Goal: Information Seeking & Learning: Find specific fact

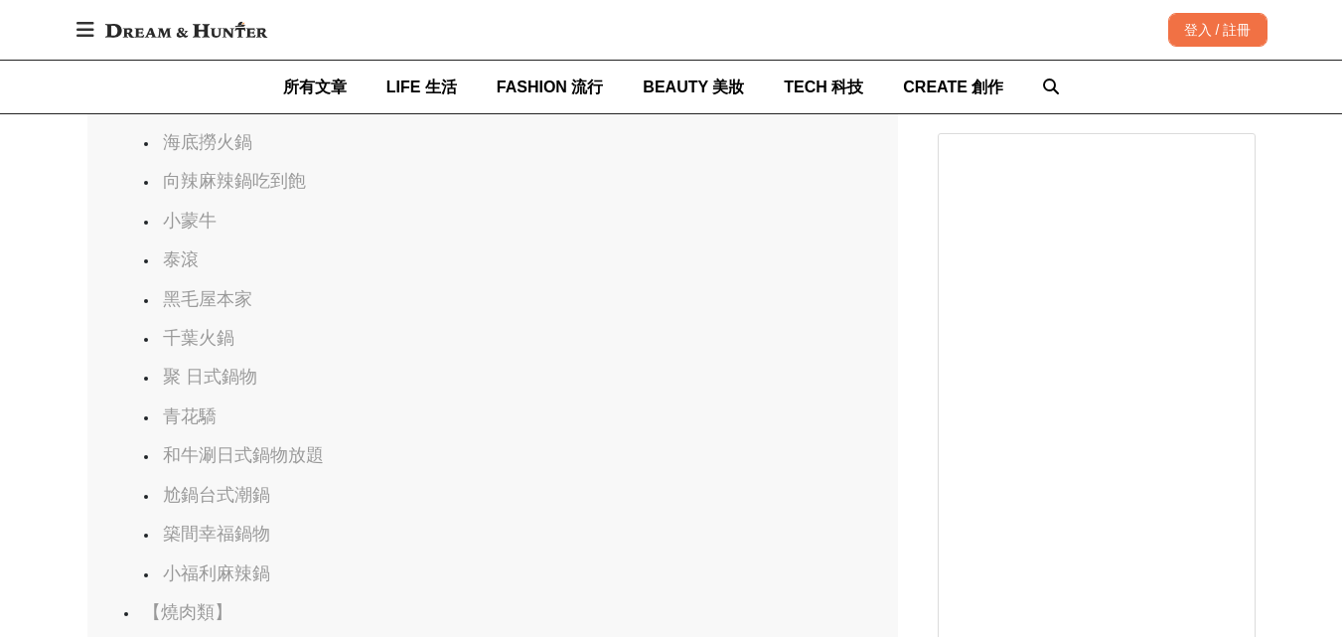
scroll to position [1545, 0]
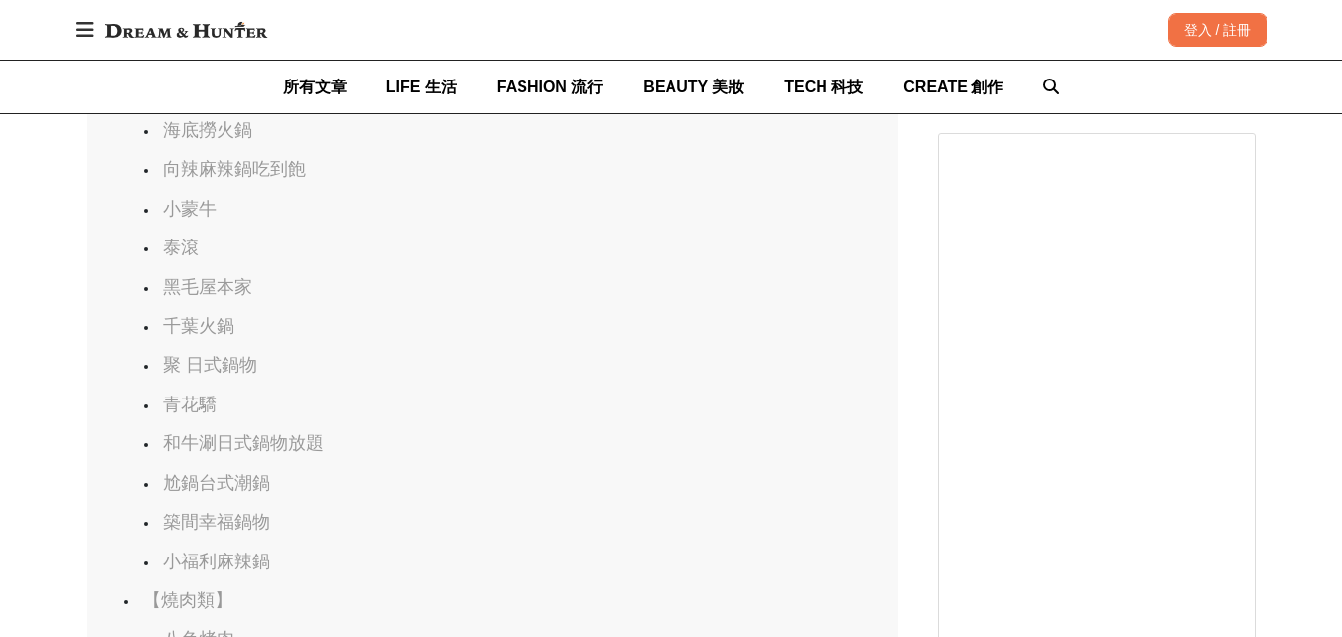
click at [205, 370] on link "聚 日式鍋物" at bounding box center [210, 365] width 94 height 20
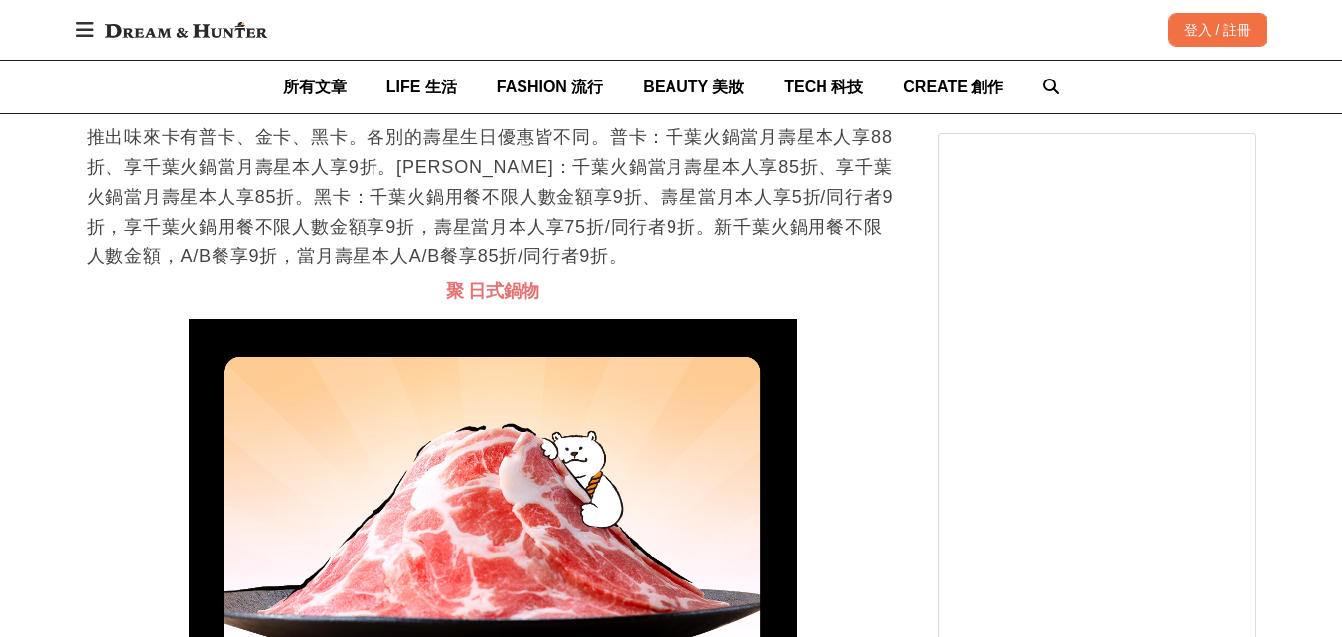
scroll to position [0, 2431]
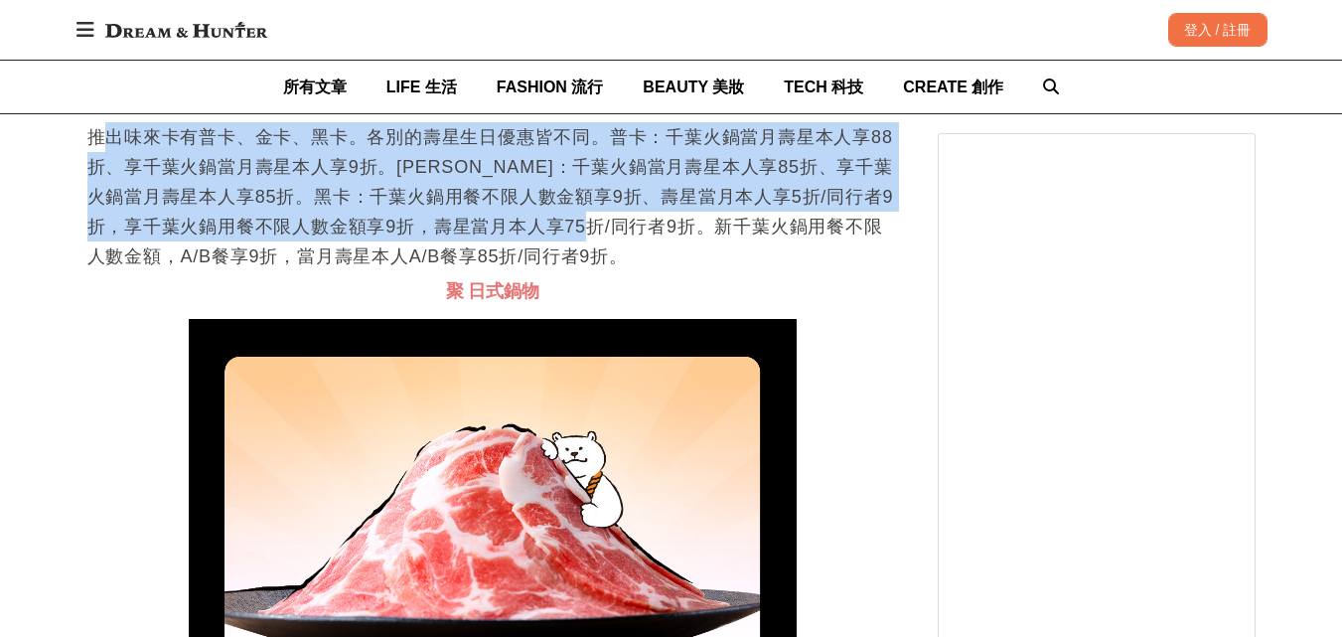
drag, startPoint x: 96, startPoint y: 209, endPoint x: 670, endPoint y: 315, distance: 583.8
click at [656, 271] on p "推出味來卡有普卡、金卡、黑卡。各別的壽星生日優惠皆不同。普卡：千葉火鍋當月壽星本人享88折、享千葉火鍋當月壽星本人享9折。[PERSON_NAME]：千葉火鍋…" at bounding box center [492, 196] width 810 height 149
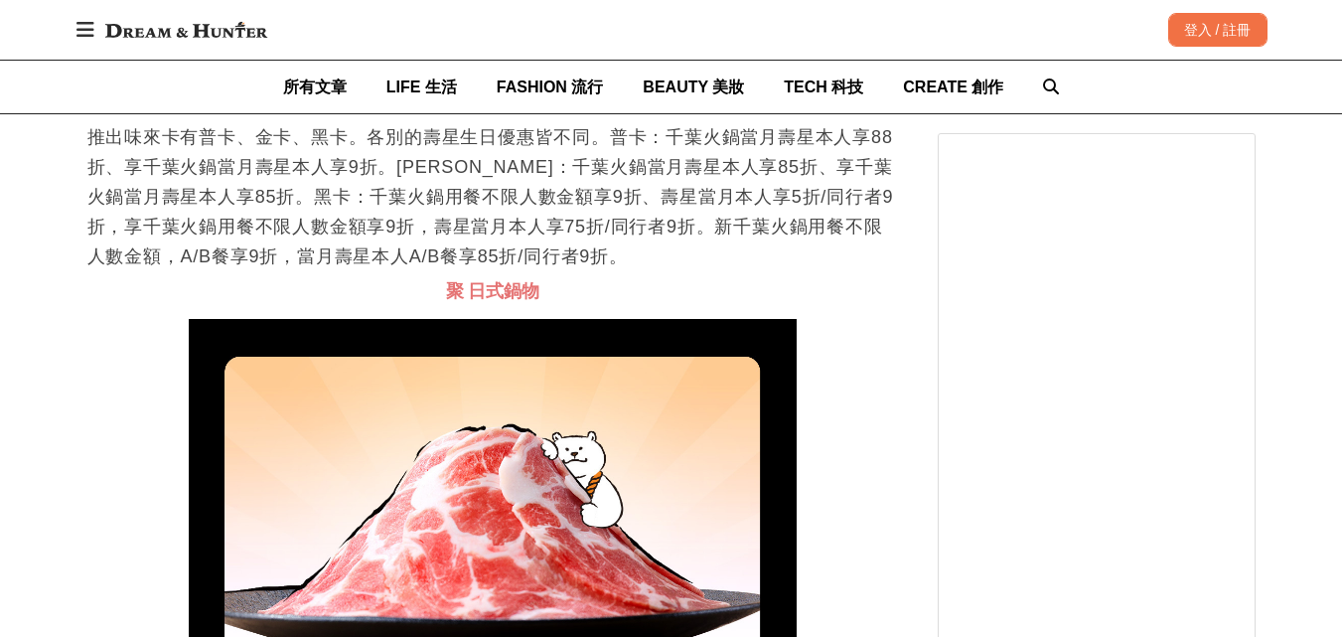
click at [695, 271] on p "推出味來卡有普卡、金卡、黑卡。各別的壽星生日優惠皆不同。普卡：千葉火鍋當月壽星本人享88折、享千葉火鍋當月壽星本人享9折。[PERSON_NAME]：千葉火鍋…" at bounding box center [492, 196] width 810 height 149
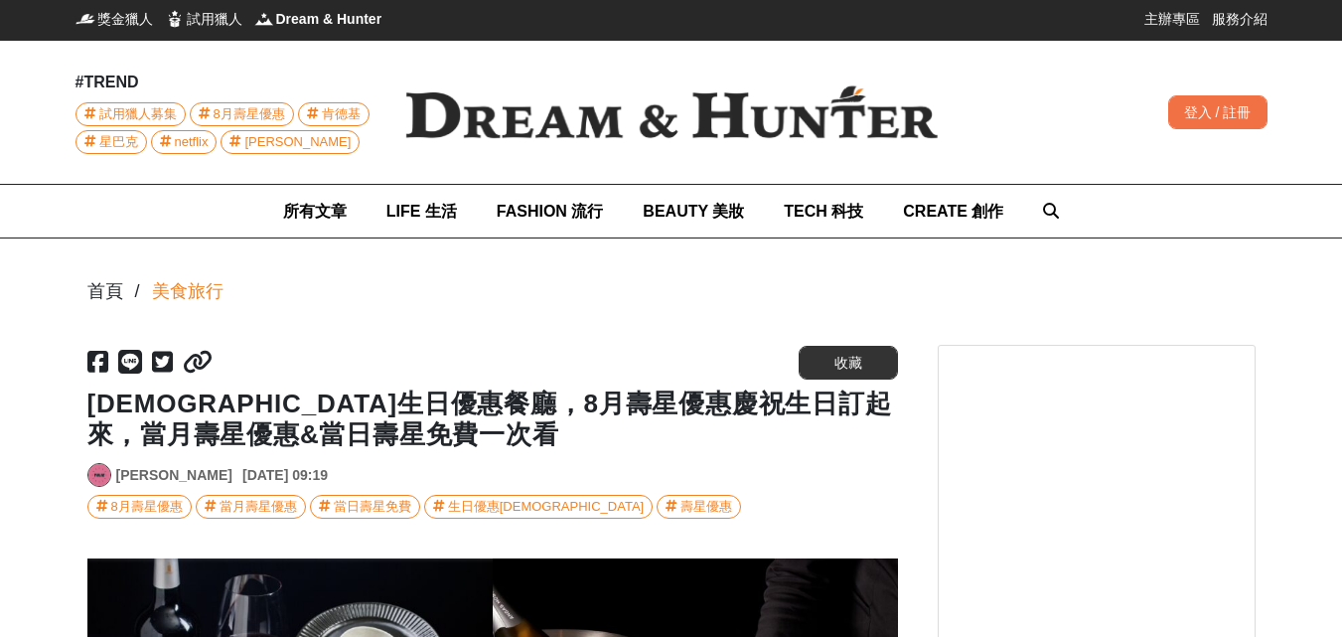
scroll to position [0, 2013]
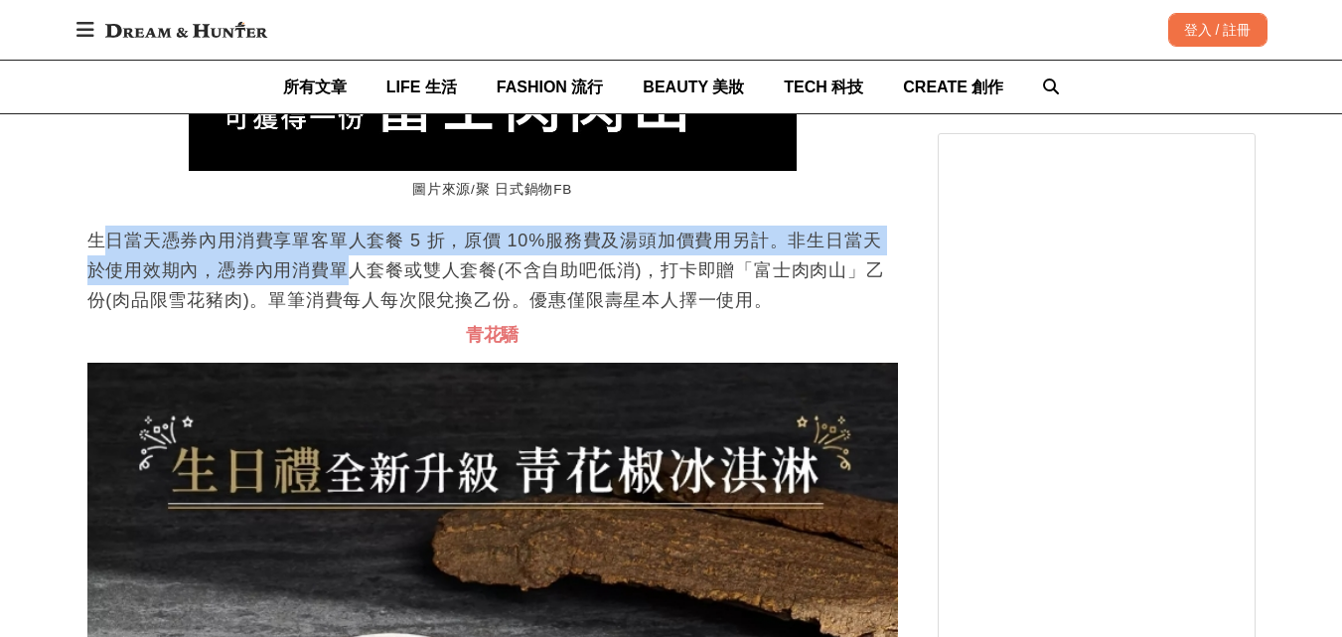
drag, startPoint x: 98, startPoint y: 316, endPoint x: 343, endPoint y: 348, distance: 246.4
click at [343, 315] on p "生日當天憑券內用消費享單客單人套餐 5 折，原價 10%服務費及湯頭加價費用另計。非生日當天於使用效期內，憑券內用消費單人套餐或雙人套餐(不含自助吧低消)，打…" at bounding box center [492, 269] width 810 height 89
click at [357, 315] on p "生日當天憑券內用消費享單客單人套餐 5 折，原價 10%服務費及湯頭加價費用另計。非生日當天於使用效期內，憑券內用消費單人套餐或雙人套餐(不含自助吧低消)，打…" at bounding box center [492, 269] width 810 height 89
drag, startPoint x: 123, startPoint y: 322, endPoint x: 423, endPoint y: 342, distance: 300.6
click at [423, 315] on p "生日當天憑券內用消費享單客單人套餐 5 折，原價 10%服務費及湯頭加價費用另計。非生日當天於使用效期內，憑券內用消費單人套餐或雙人套餐(不含自助吧低消)，打…" at bounding box center [492, 269] width 810 height 89
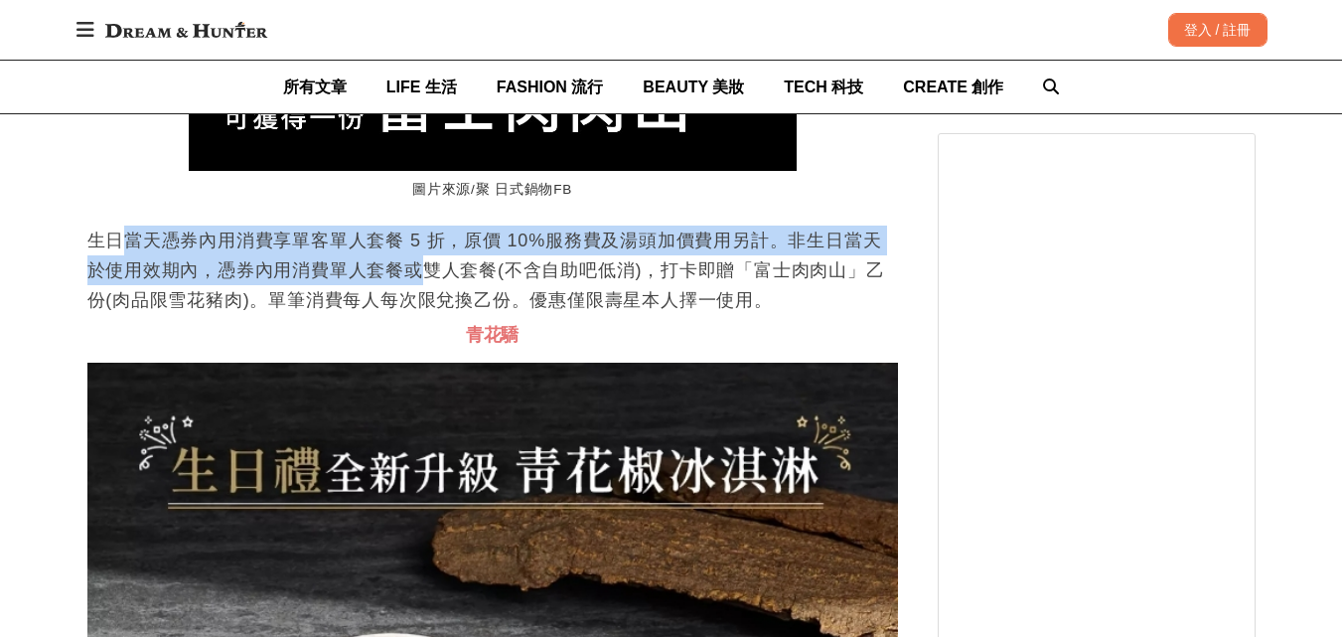
click at [423, 315] on p "生日當天憑券內用消費享單客單人套餐 5 折，原價 10%服務費及湯頭加價費用另計。非生日當天於使用效期內，憑券內用消費單人套餐或雙人套餐(不含自助吧低消)，打…" at bounding box center [492, 269] width 810 height 89
drag, startPoint x: 110, startPoint y: 318, endPoint x: 367, endPoint y: 357, distance: 260.1
click at [367, 315] on p "生日當天憑券內用消費享單客單人套餐 5 折，原價 10%服務費及湯頭加價費用另計。非生日當天於使用效期內，憑券內用消費單人套餐或雙人套餐(不含自助吧低消)，打…" at bounding box center [492, 269] width 810 height 89
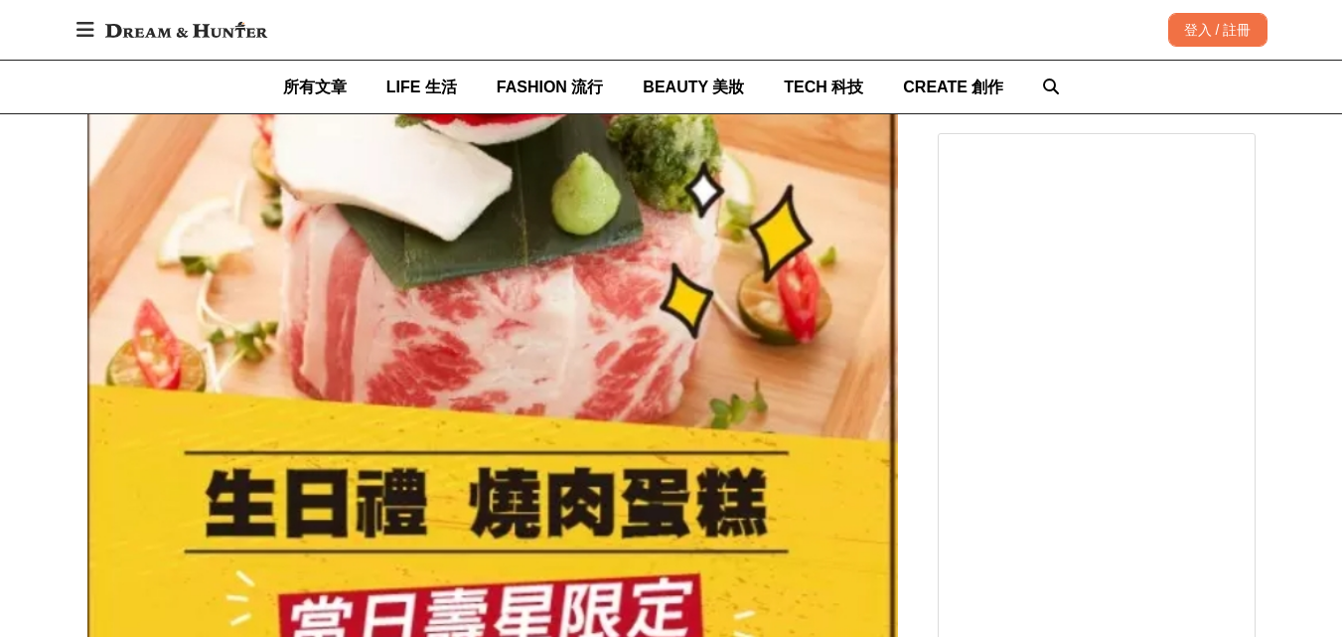
scroll to position [18891, 0]
